Goal: Information Seeking & Learning: Learn about a topic

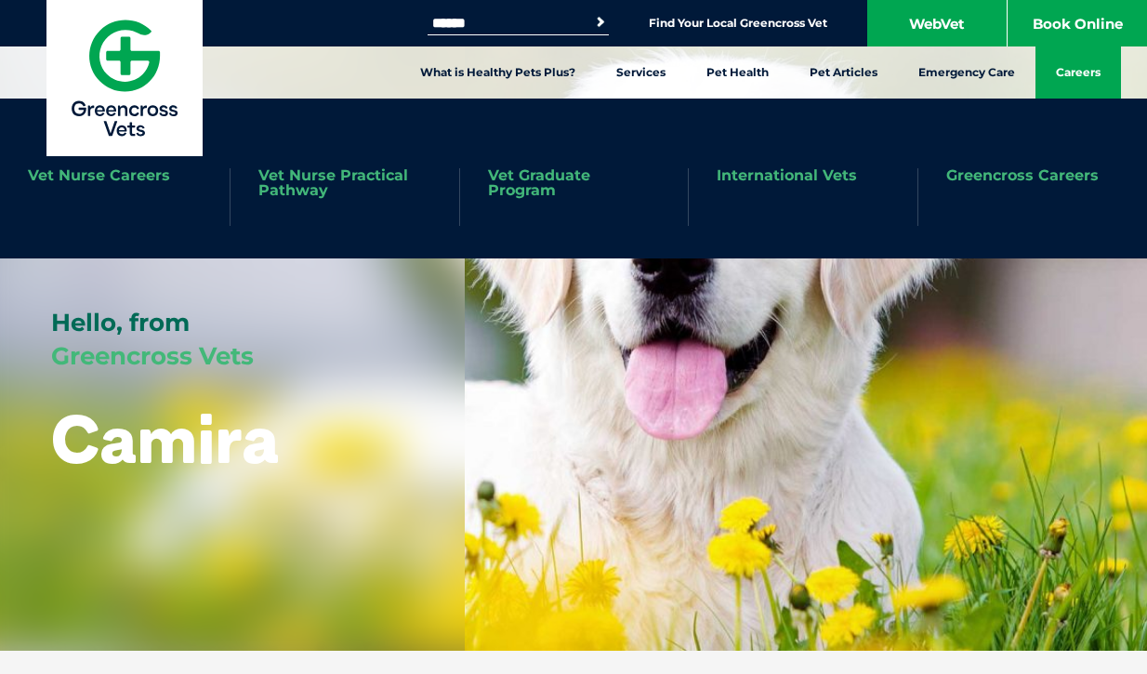
click at [1085, 81] on link "Careers" at bounding box center [1077, 72] width 85 height 52
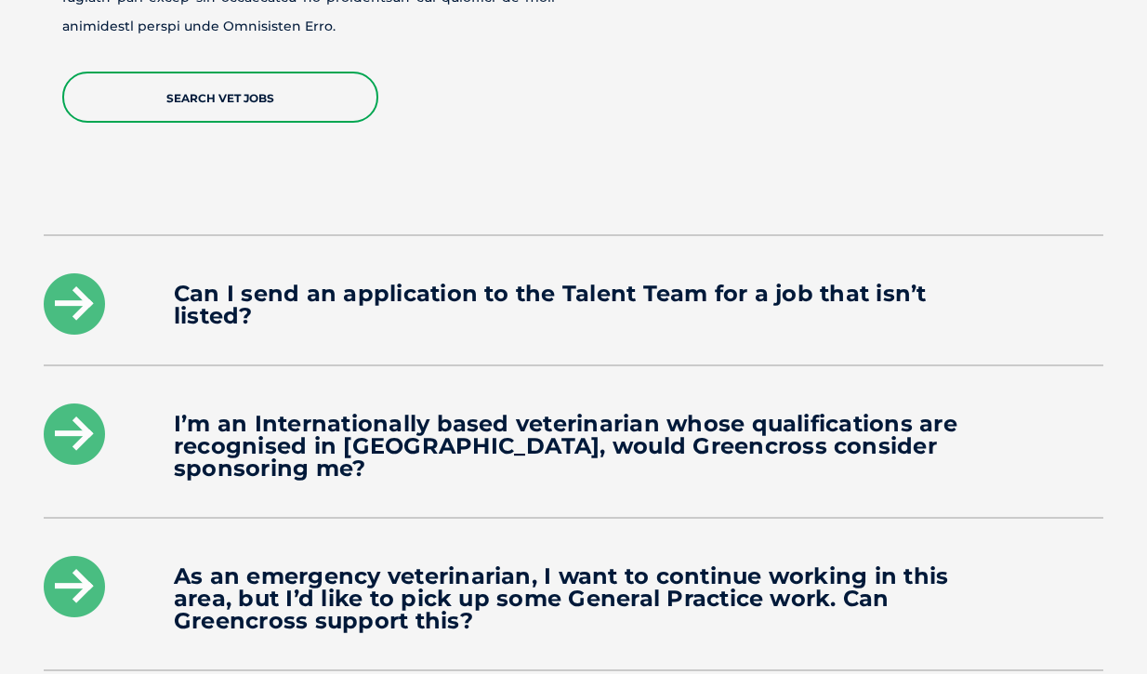
scroll to position [2471, 0]
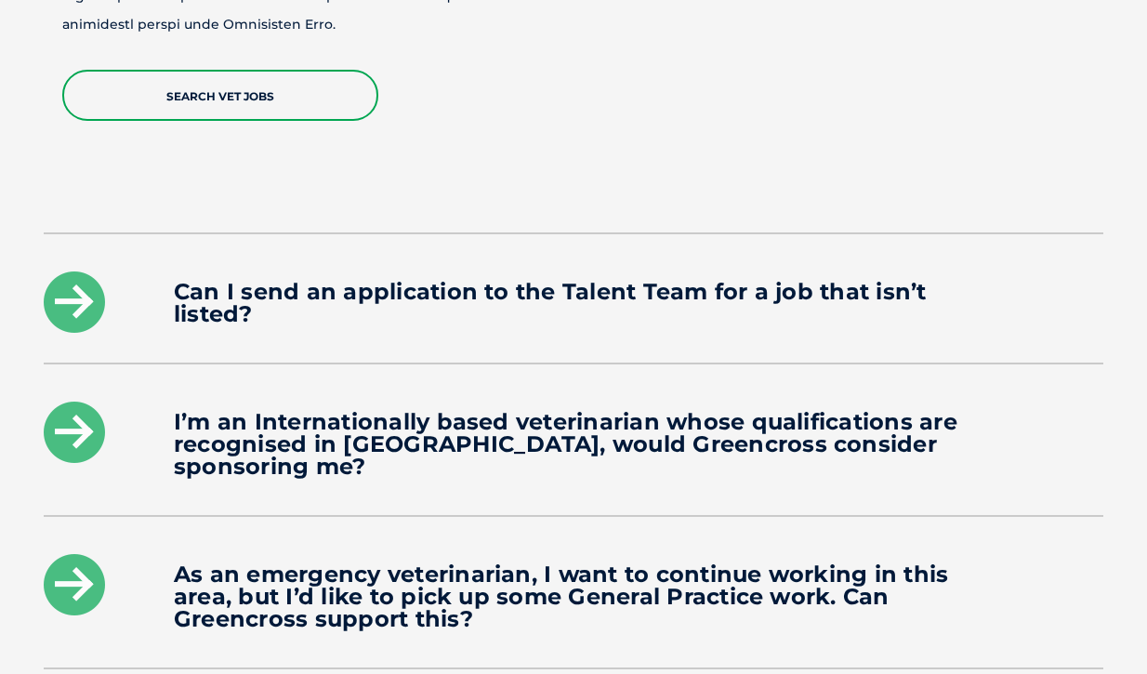
click at [860, 281] on h4 "Can I send an application to the Talent Team for a job that isn’t listed?" at bounding box center [573, 303] width 799 height 45
click at [95, 271] on icon at bounding box center [74, 301] width 61 height 61
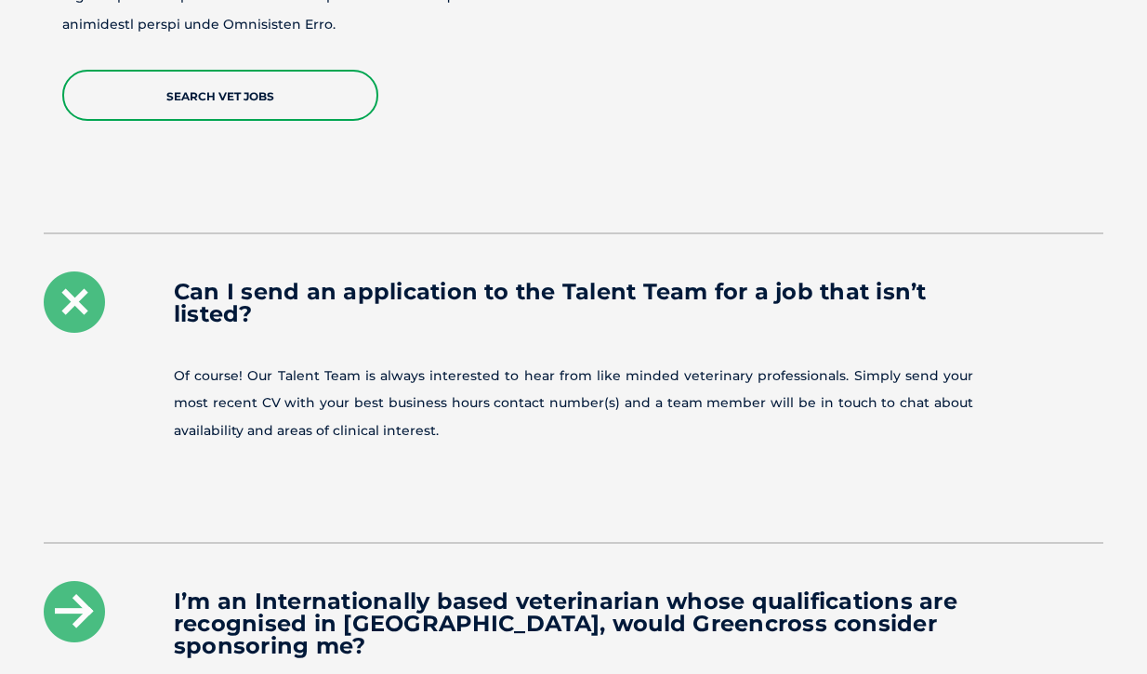
click at [95, 271] on icon at bounding box center [74, 301] width 61 height 61
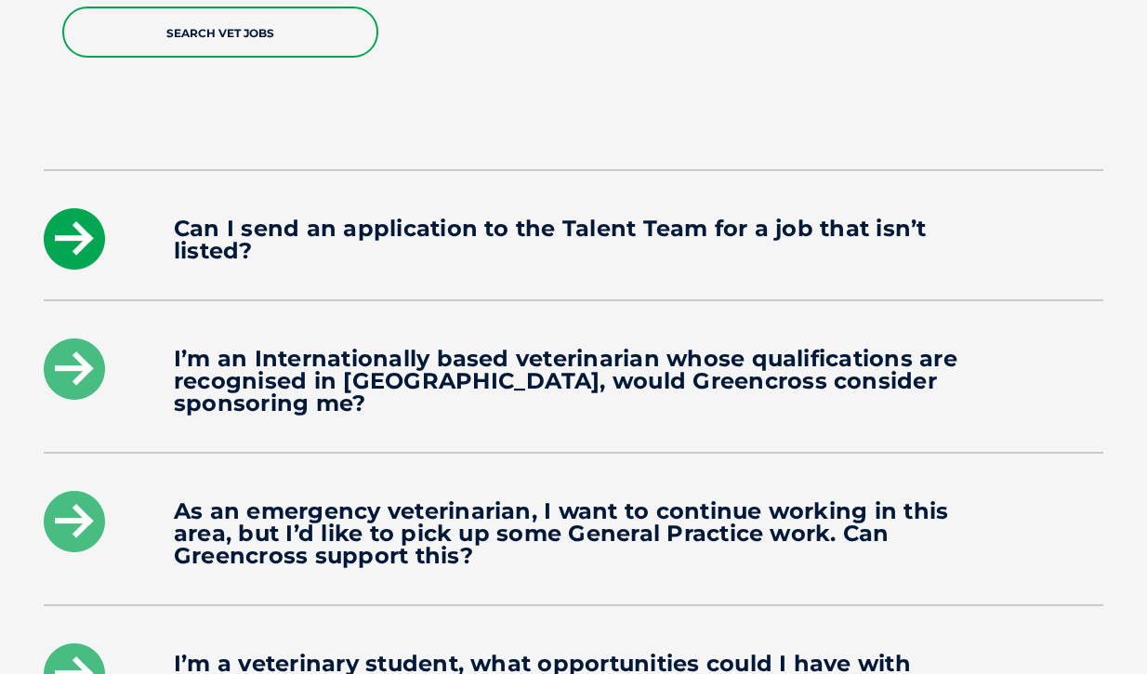
scroll to position [2539, 0]
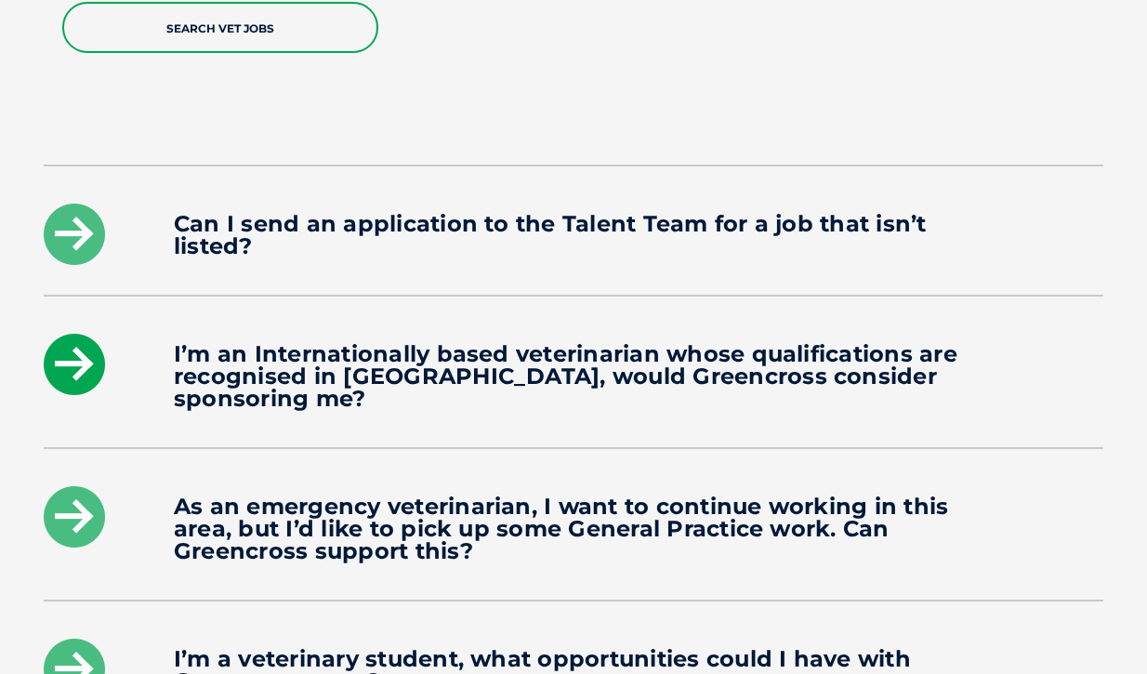
click at [73, 338] on icon at bounding box center [74, 364] width 61 height 61
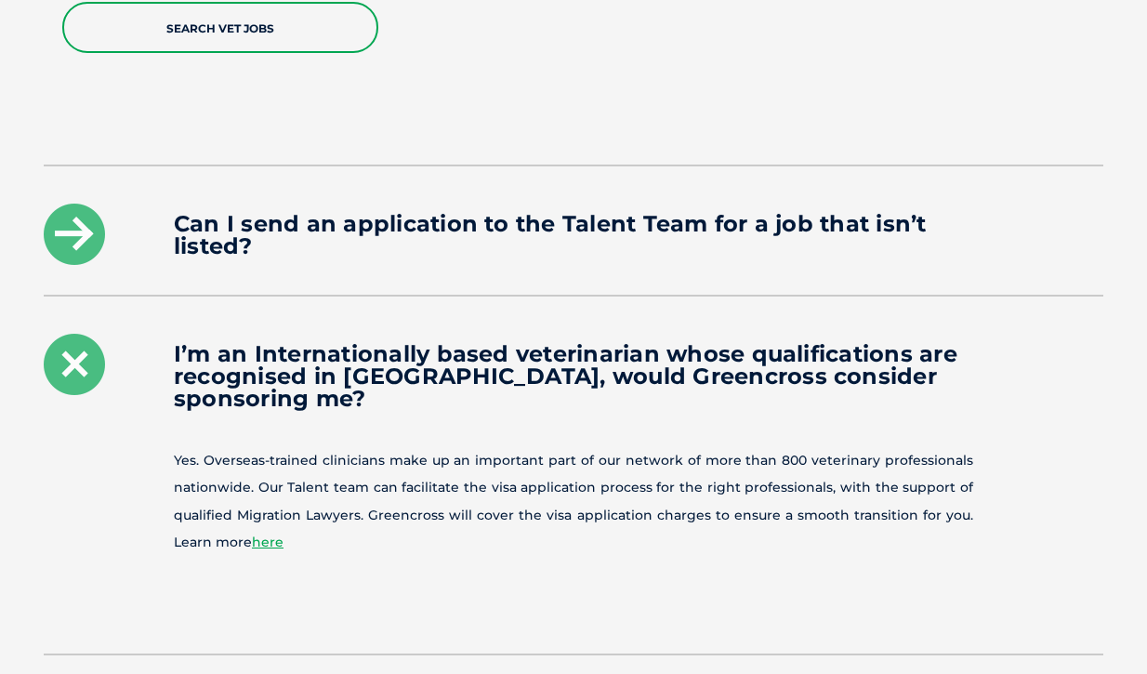
click at [73, 338] on icon at bounding box center [74, 364] width 61 height 61
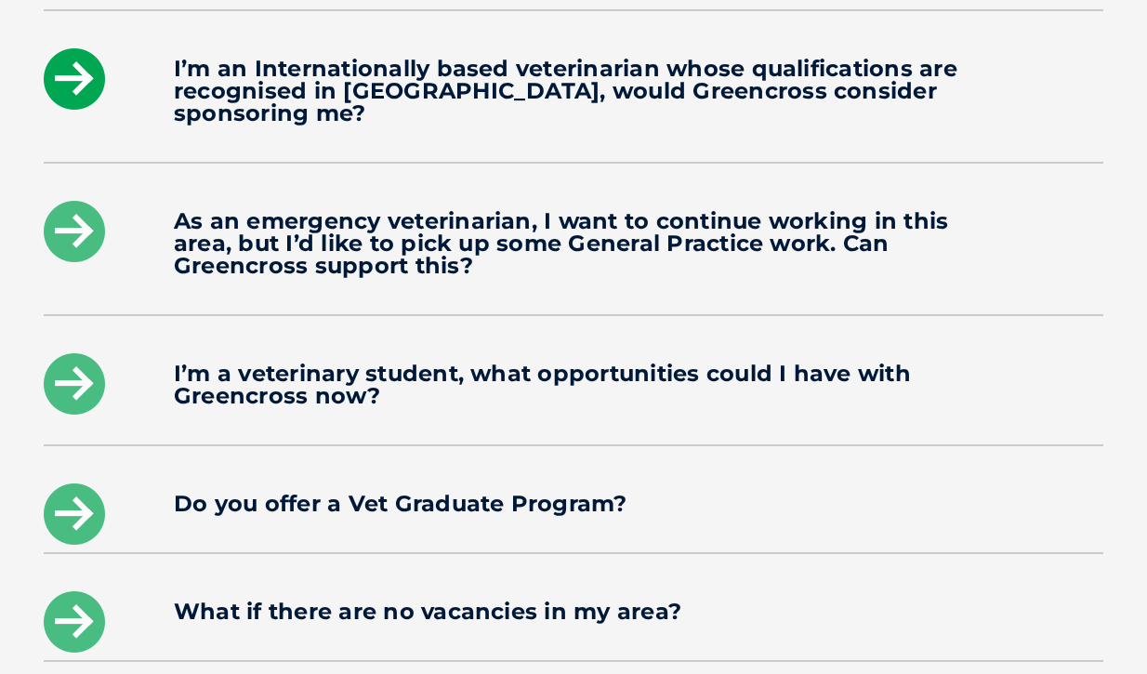
scroll to position [2828, 0]
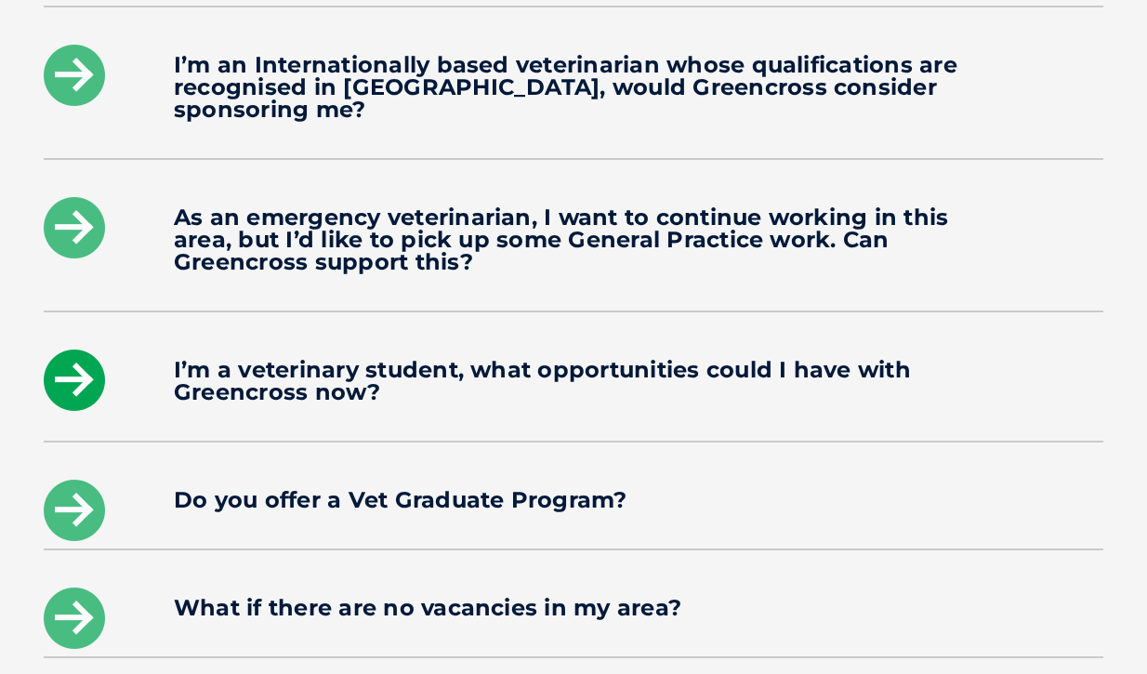
click at [73, 349] on icon at bounding box center [74, 379] width 61 height 61
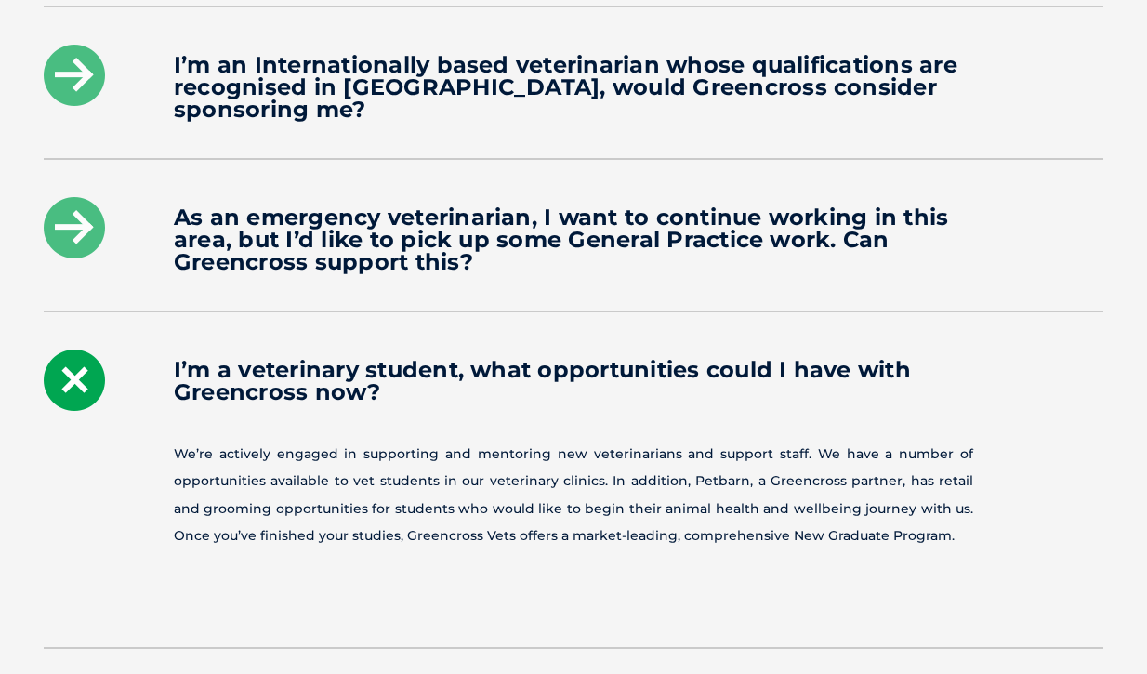
click at [72, 349] on icon at bounding box center [74, 379] width 61 height 61
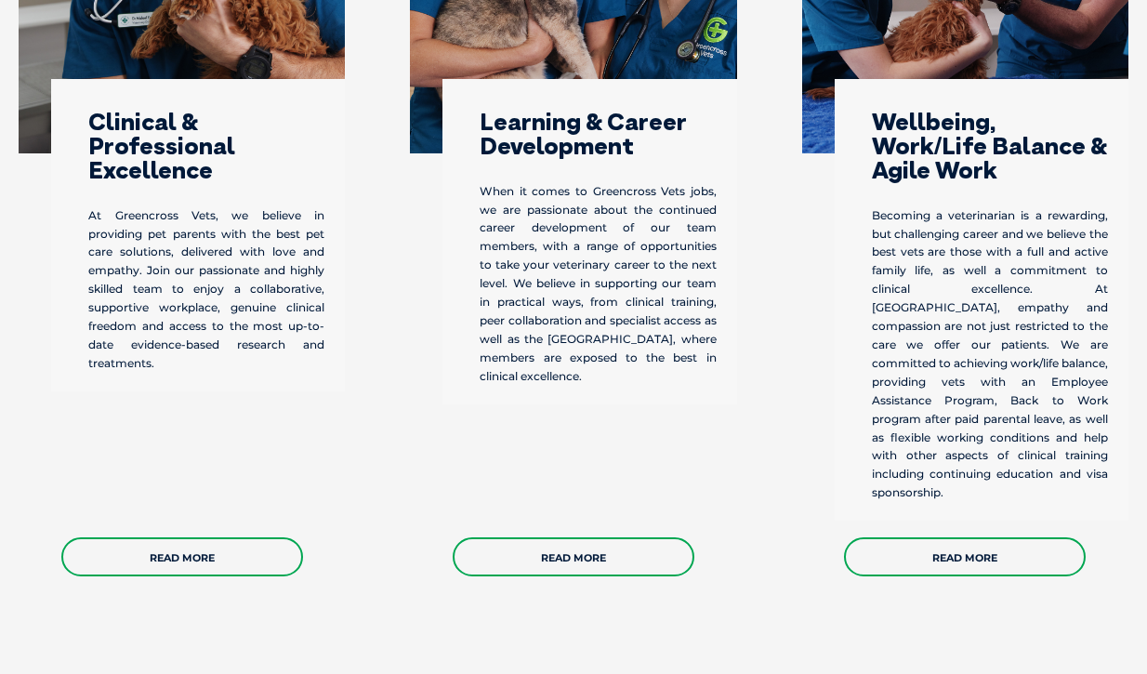
scroll to position [1114, 0]
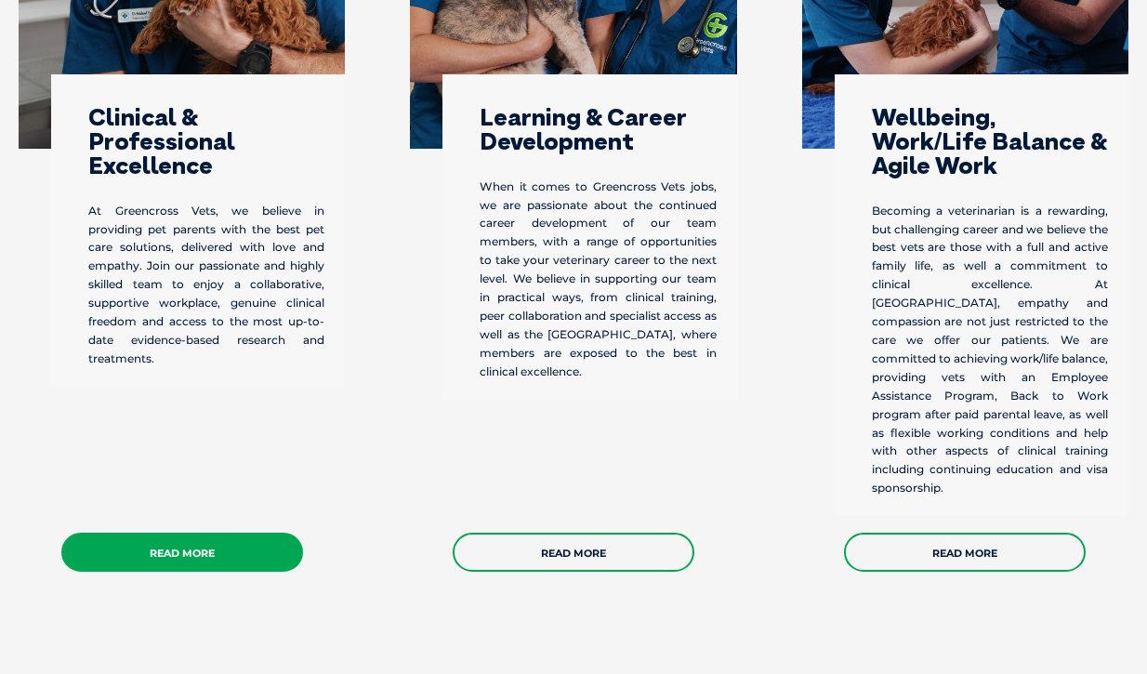
click at [167, 532] on link "Read More" at bounding box center [182, 551] width 242 height 39
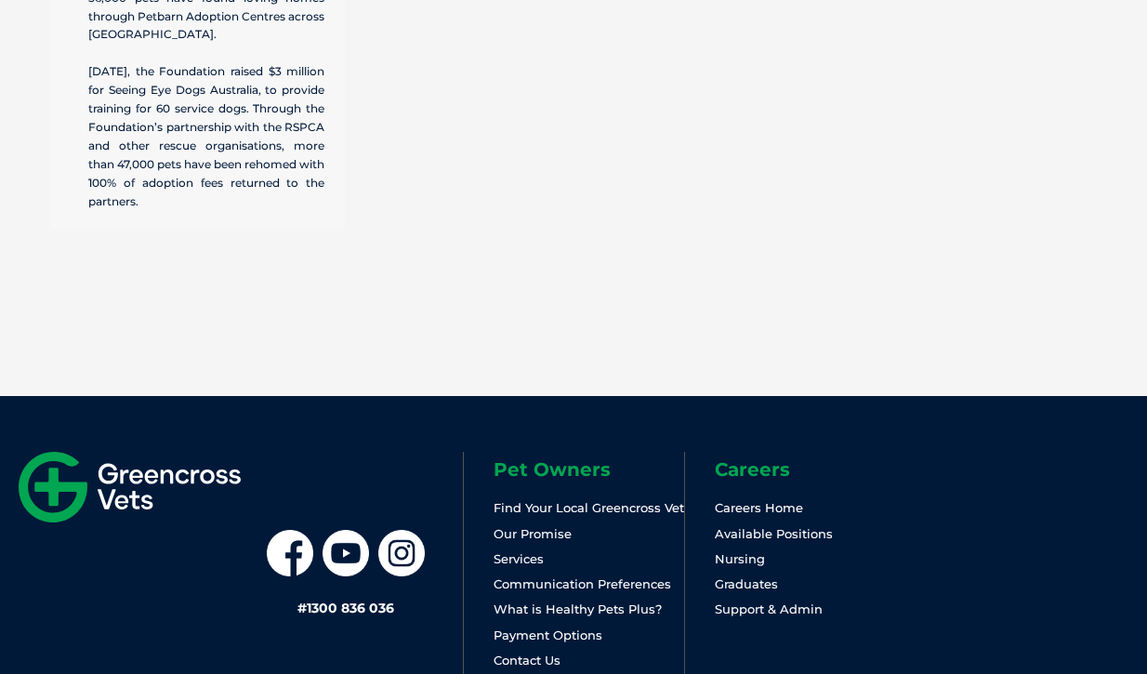
scroll to position [5932, 0]
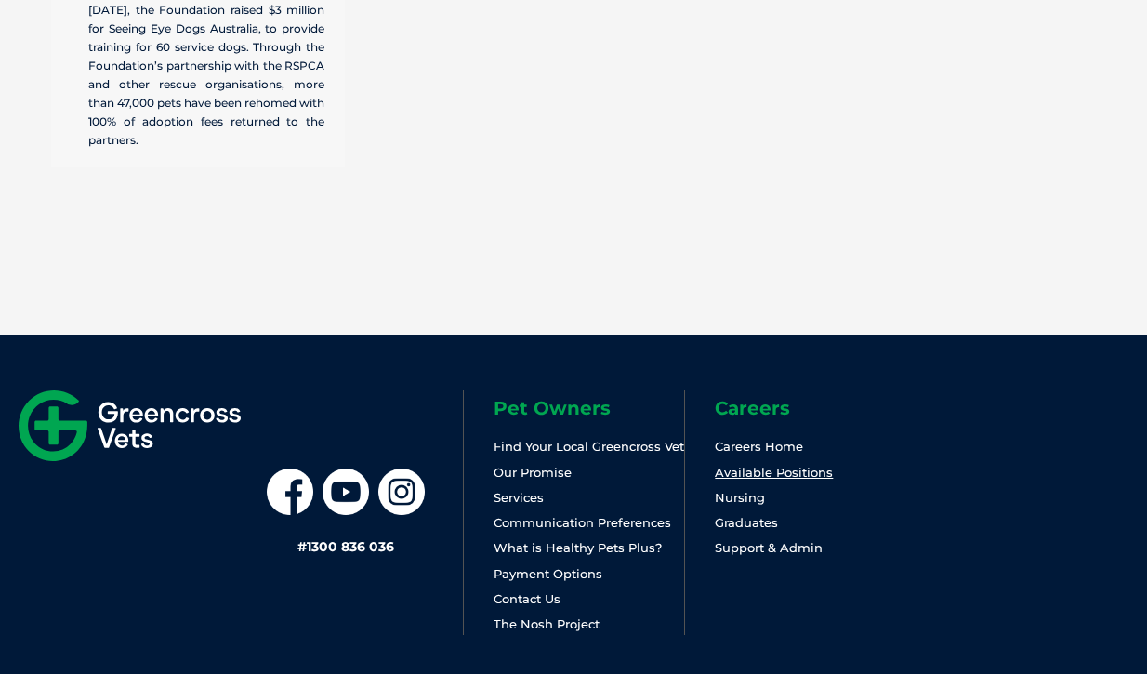
click at [760, 465] on link "Available Positions" at bounding box center [773, 472] width 118 height 15
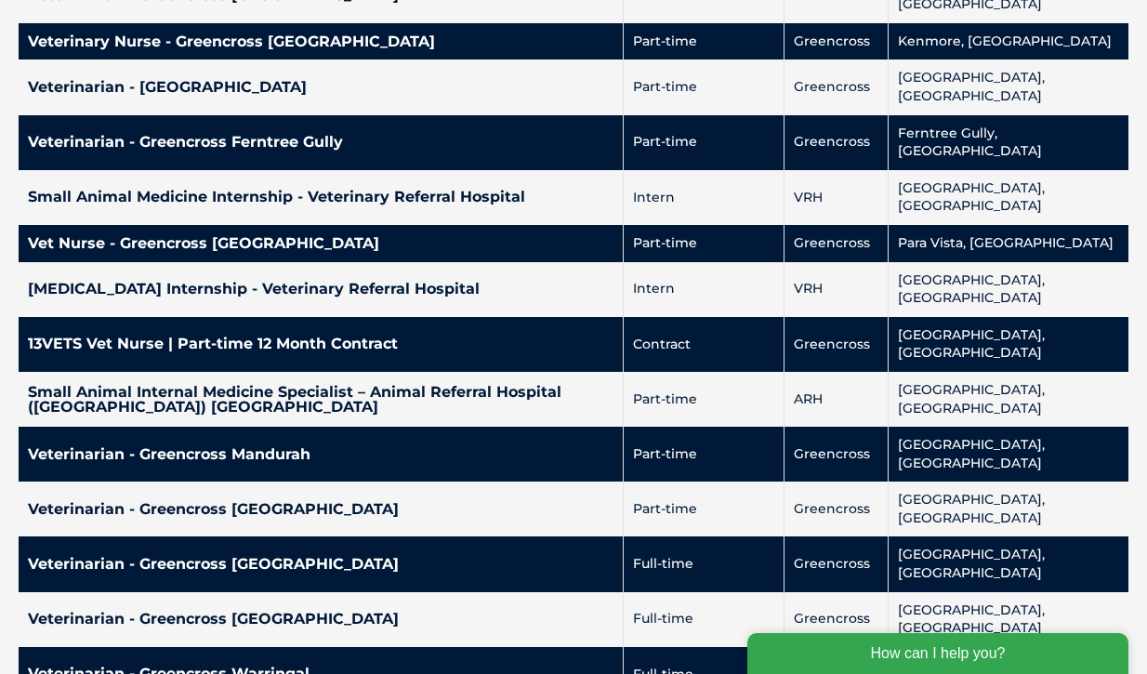
scroll to position [3283, 0]
